Goal: Navigation & Orientation: Understand site structure

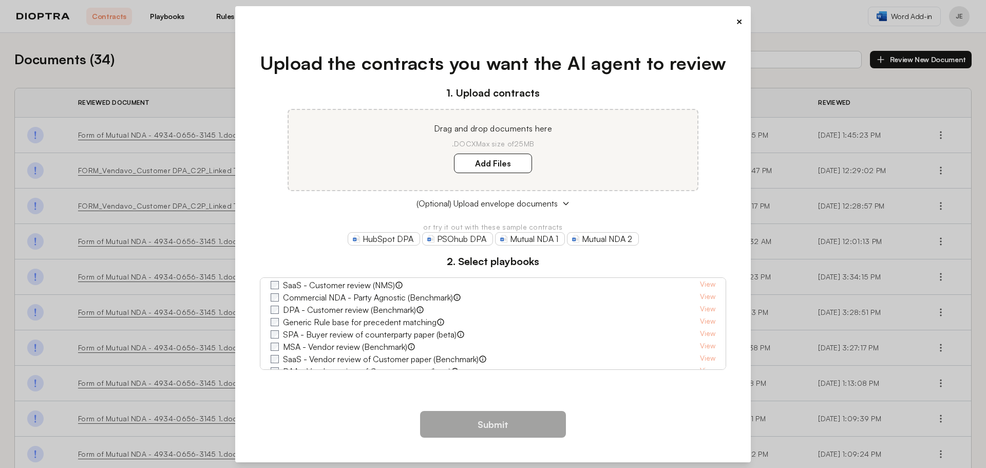
scroll to position [89, 0]
click at [737, 18] on button "×" at bounding box center [739, 21] width 7 height 14
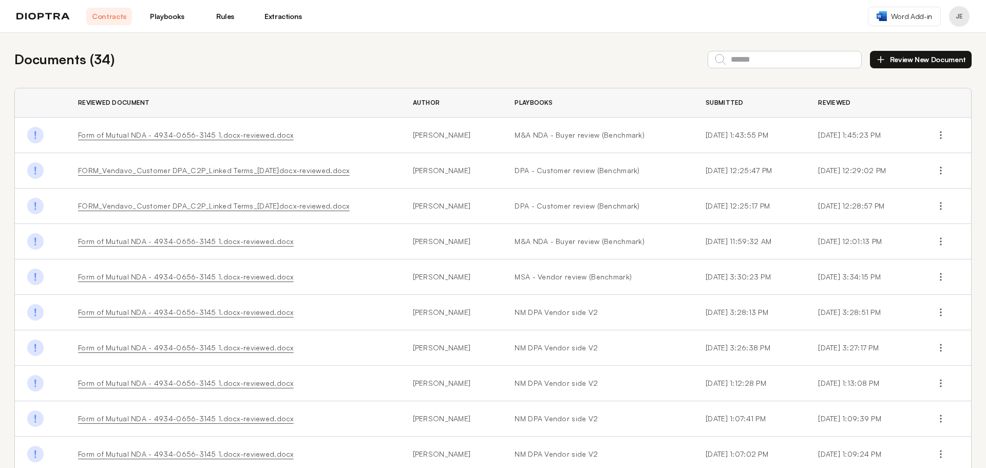
click at [217, 16] on link "Rules" at bounding box center [225, 16] width 46 height 17
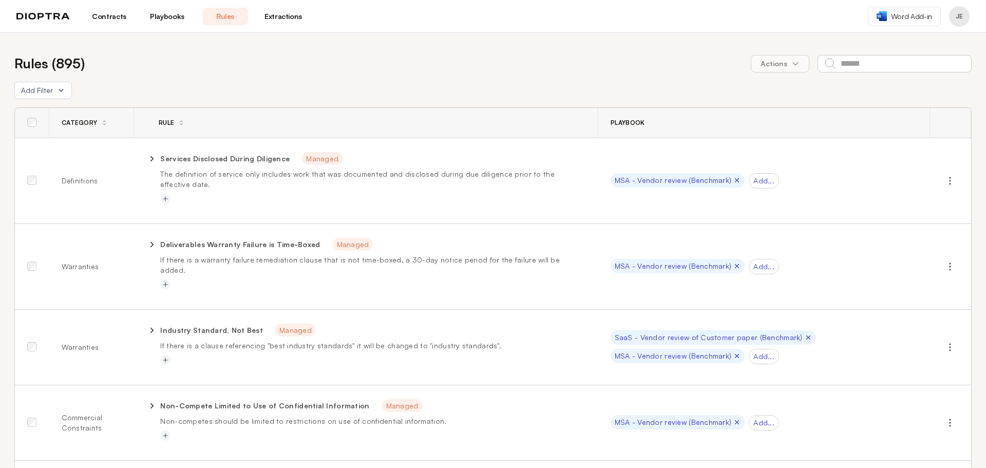
click at [170, 21] on link "Playbooks" at bounding box center [167, 16] width 46 height 17
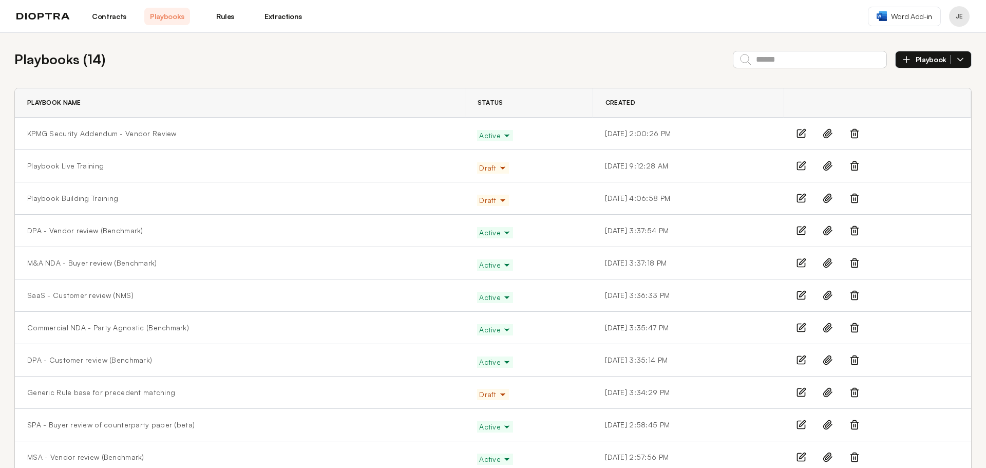
click at [111, 18] on link "Contracts" at bounding box center [109, 16] width 46 height 17
